Goal: Task Accomplishment & Management: Use online tool/utility

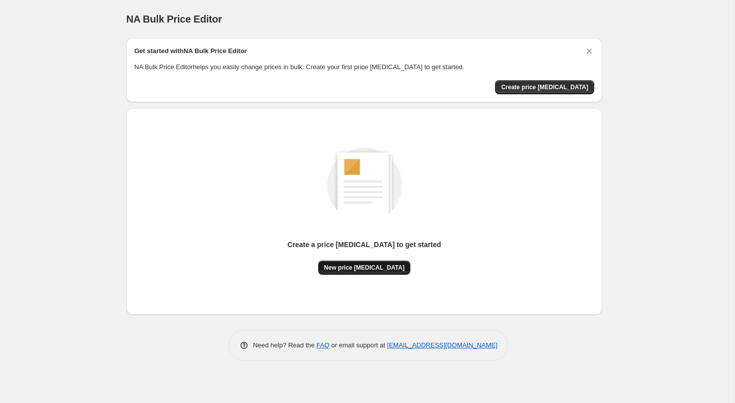
click at [377, 266] on span "New price [MEDICAL_DATA]" at bounding box center [364, 268] width 81 height 8
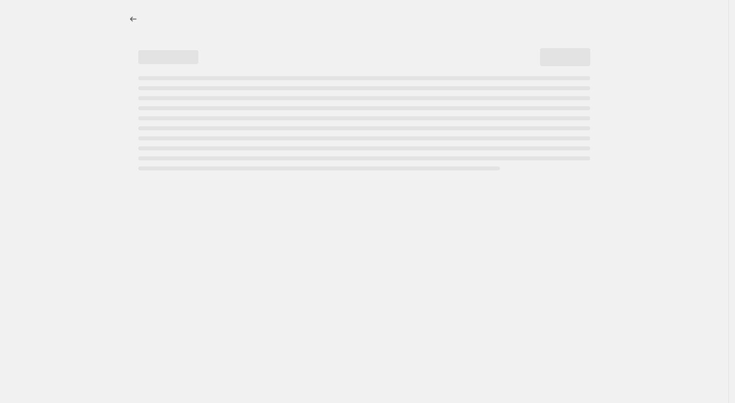
select select "percentage"
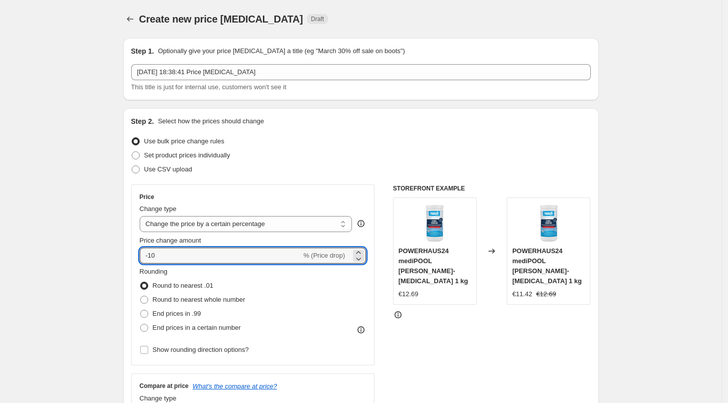
click at [234, 245] on div "Price change amount -10 % (Price drop)" at bounding box center [253, 249] width 227 height 28
type input "-1"
type input "-27"
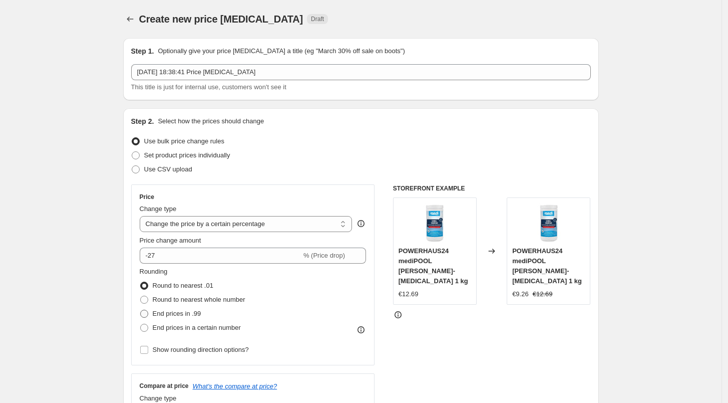
click at [176, 315] on span "End prices in .99" at bounding box center [177, 314] width 49 height 8
click at [141, 310] on input "End prices in .99" at bounding box center [140, 310] width 1 height 1
radio input "true"
click at [166, 300] on span "Round to nearest whole number" at bounding box center [199, 300] width 93 height 8
click at [141, 296] on input "Round to nearest whole number" at bounding box center [140, 296] width 1 height 1
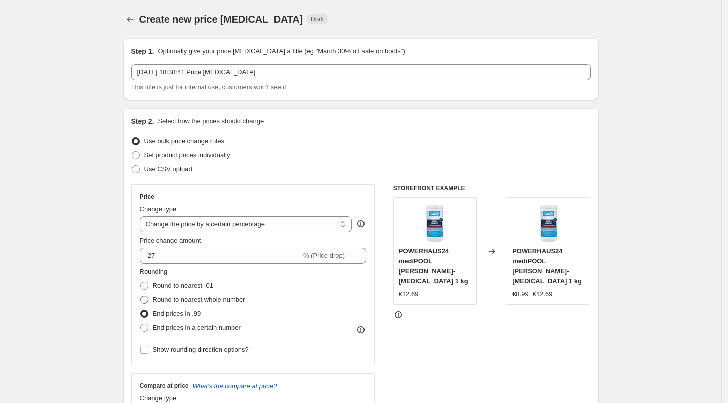
radio input "true"
click at [175, 328] on span "End prices in a certain number" at bounding box center [197, 328] width 88 height 8
click at [141, 324] on input "End prices in a certain number" at bounding box center [140, 324] width 1 height 1
radio input "true"
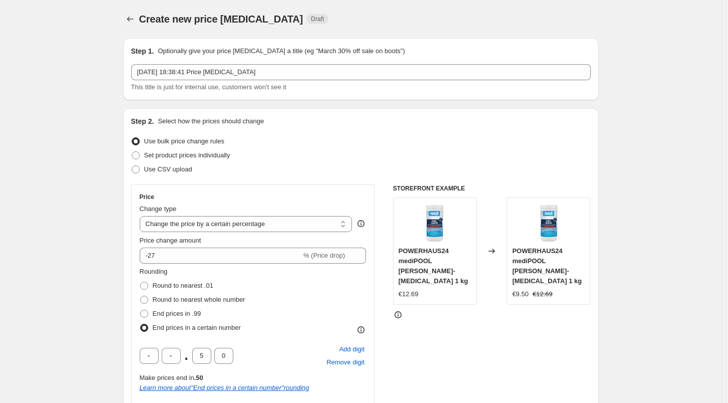
click at [175, 328] on span "End prices in a certain number" at bounding box center [197, 328] width 88 height 8
click at [141, 324] on input "End prices in a certain number" at bounding box center [140, 324] width 1 height 1
click at [185, 284] on span "Round to nearest .01" at bounding box center [183, 286] width 61 height 8
click at [141, 282] on input "Round to nearest .01" at bounding box center [140, 282] width 1 height 1
radio input "true"
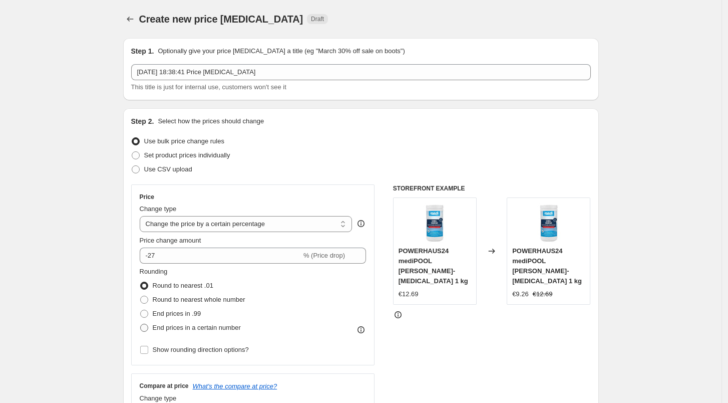
click at [176, 321] on label "End prices in a certain number" at bounding box center [190, 328] width 101 height 14
click at [141, 324] on input "End prices in a certain number" at bounding box center [140, 324] width 1 height 1
radio input "true"
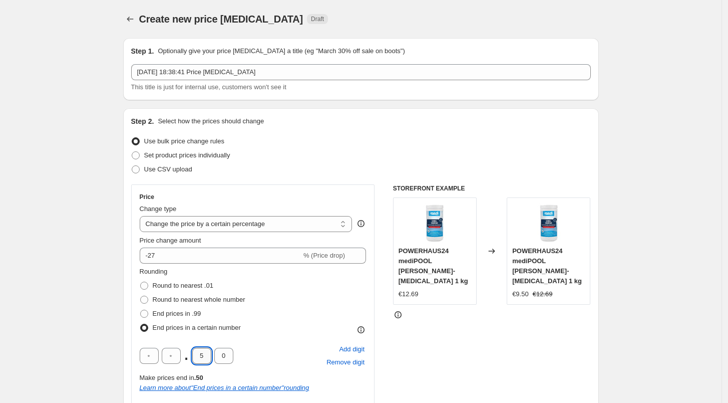
click at [206, 357] on input "5" at bounding box center [201, 356] width 19 height 16
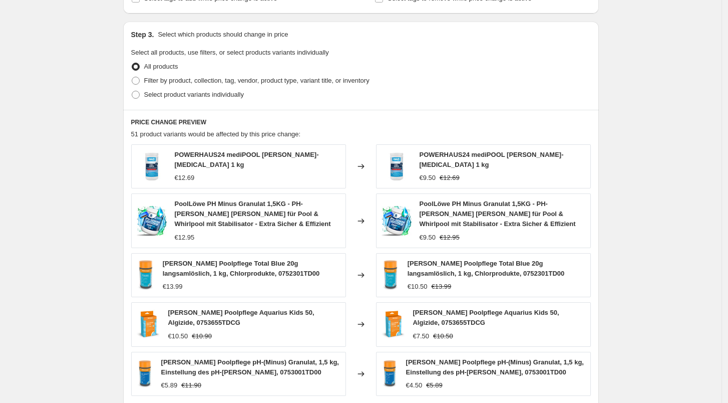
scroll to position [679, 0]
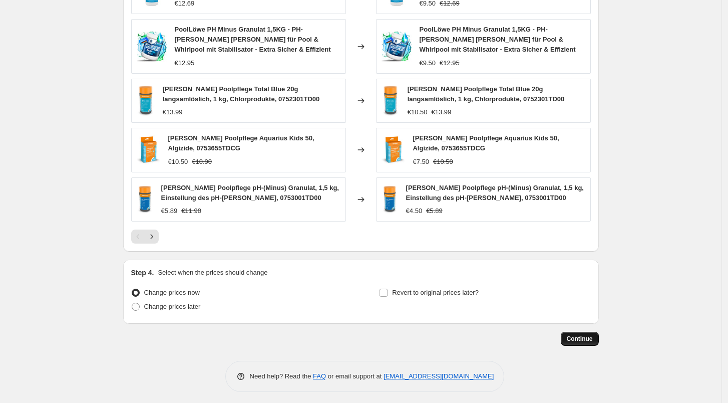
click at [588, 335] on span "Continue" at bounding box center [580, 339] width 26 height 8
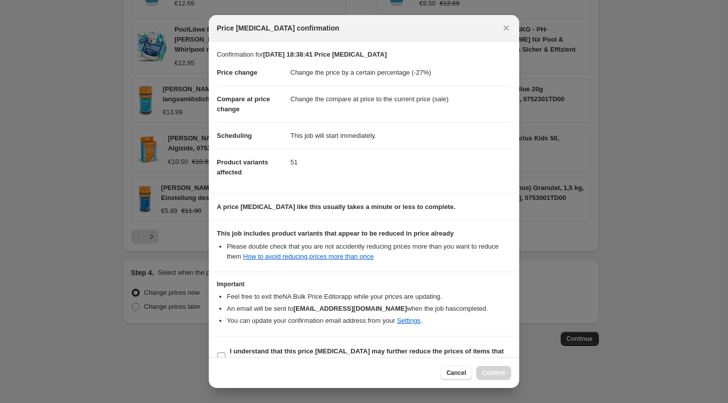
click at [293, 350] on b "I understand that this price change job may further reduce the prices of items …" at bounding box center [367, 356] width 274 height 18
click at [225, 352] on input "I understand that this price change job may further reduce the prices of items …" at bounding box center [221, 356] width 8 height 8
checkbox input "true"
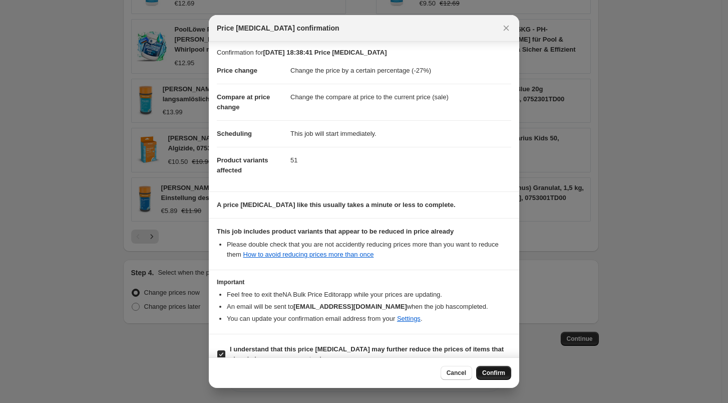
click at [506, 370] on button "Confirm" at bounding box center [493, 373] width 35 height 14
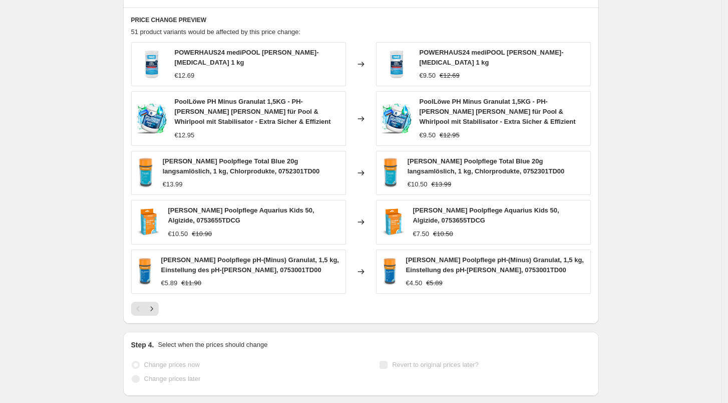
scroll to position [705, 0]
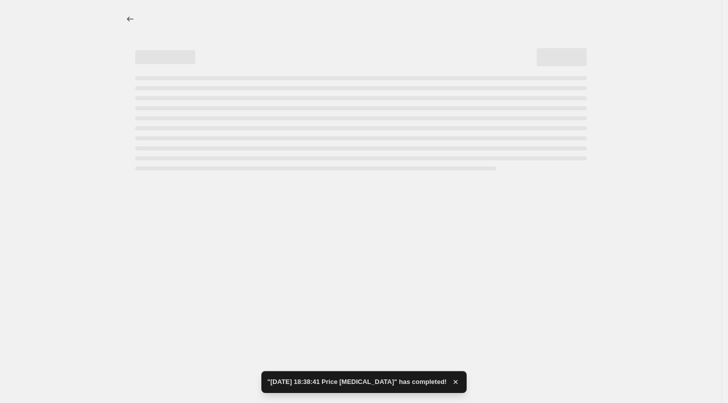
select select "percentage"
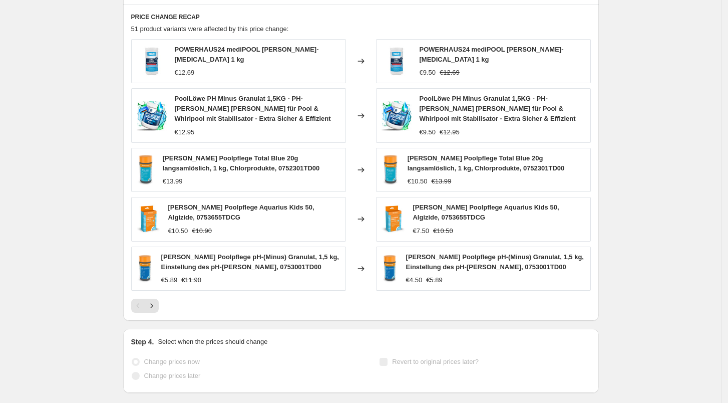
scroll to position [0, 0]
